Goal: Task Accomplishment & Management: Manage account settings

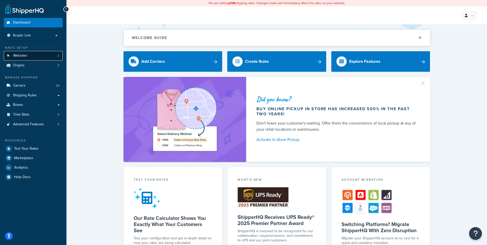
click at [31, 54] on link "Websites 2" at bounding box center [33, 55] width 59 height 9
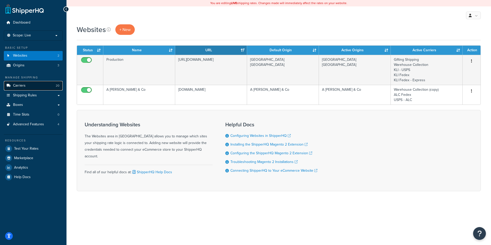
click at [30, 87] on link "Carriers 20" at bounding box center [33, 85] width 59 height 9
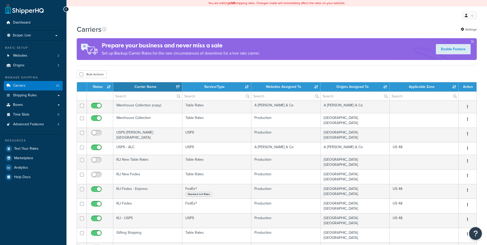
select select "15"
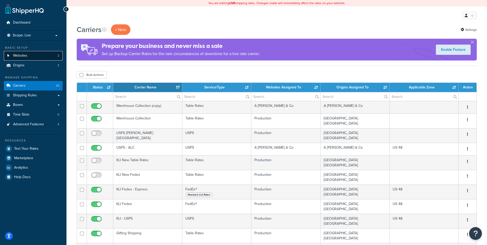
click at [32, 57] on link "Websites 2" at bounding box center [33, 55] width 59 height 9
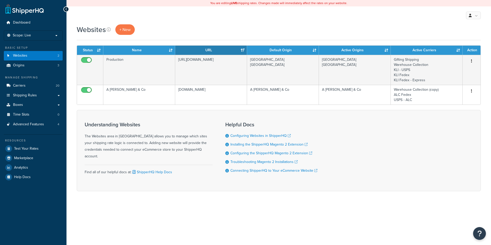
click at [57, 37] on p "Scope: Live" at bounding box center [33, 35] width 54 height 4
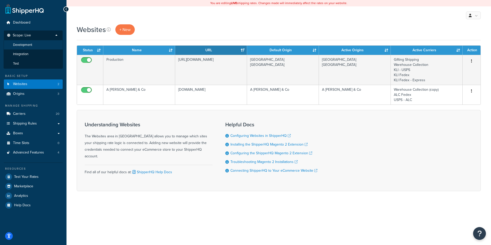
click at [48, 45] on li "Development" at bounding box center [33, 44] width 59 height 9
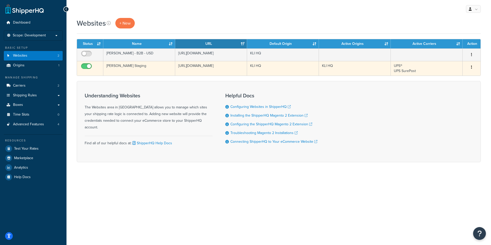
click at [288, 67] on td "KLI HQ" at bounding box center [283, 68] width 72 height 15
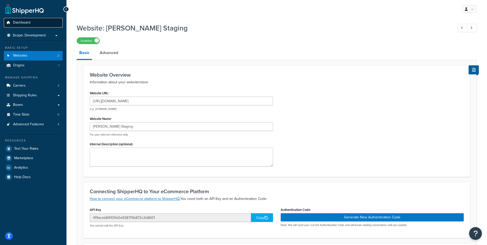
click at [24, 22] on span "Dashboard" at bounding box center [21, 22] width 17 height 4
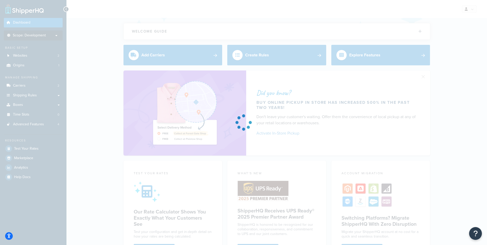
click at [37, 35] on div "Dashboard Scope: Development Basic Setup Websites 2 Origins 1 Manage Shipping C…" at bounding box center [243, 195] width 487 height 391
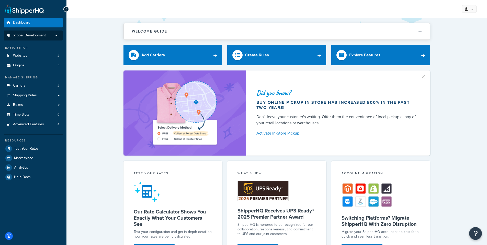
click at [39, 35] on span "Scope: Development" at bounding box center [29, 35] width 33 height 4
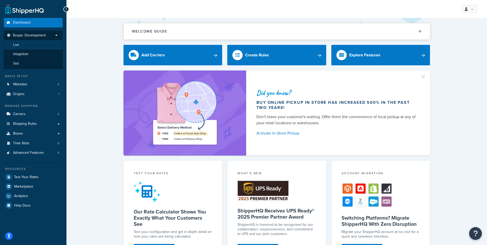
click at [36, 47] on li "Live" at bounding box center [33, 44] width 59 height 9
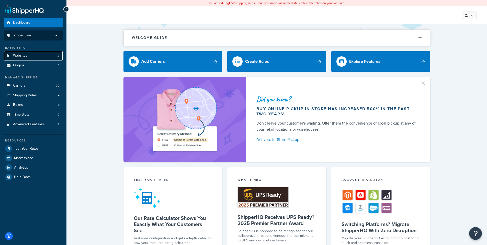
click at [37, 56] on link "Websites 2" at bounding box center [33, 55] width 59 height 9
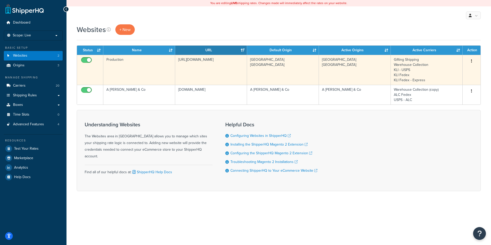
click at [298, 69] on td "[GEOGRAPHIC_DATA] [GEOGRAPHIC_DATA]" at bounding box center [283, 70] width 72 height 30
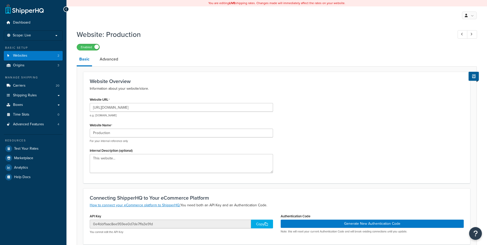
select select "41918"
click at [37, 25] on link "Dashboard" at bounding box center [33, 22] width 59 height 9
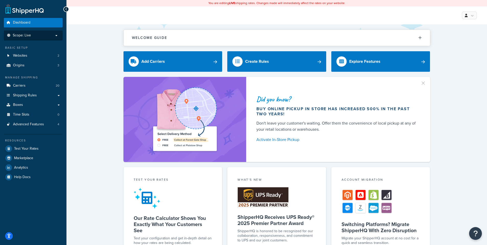
click at [48, 36] on p "Scope: Live" at bounding box center [33, 35] width 54 height 4
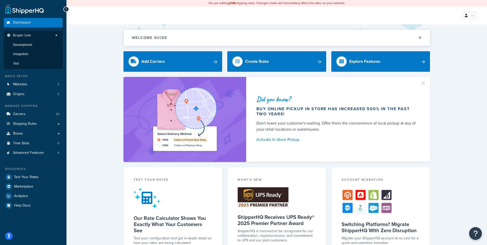
click at [48, 36] on p "Scope: Live" at bounding box center [33, 36] width 54 height 7
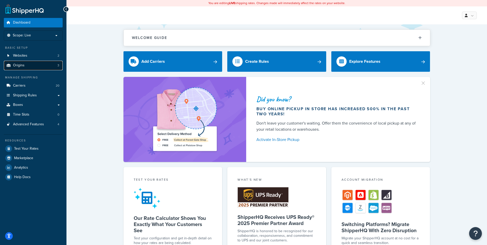
click at [39, 63] on link "Origins 3" at bounding box center [33, 65] width 59 height 9
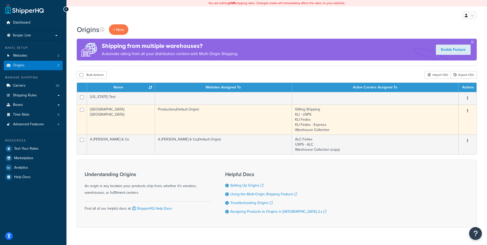
click at [266, 120] on td "Production (Default Origin)" at bounding box center [223, 119] width 137 height 30
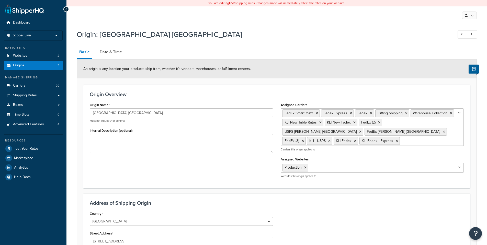
select select "33"
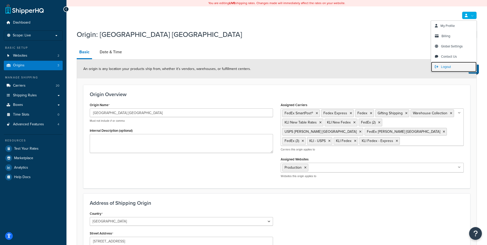
click at [437, 67] on icon at bounding box center [436, 66] width 3 height 3
